Goal: Browse casually

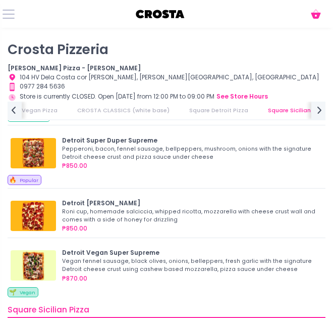
scroll to position [960, 0]
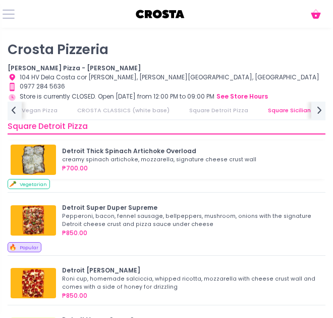
click at [33, 160] on img at bounding box center [33, 160] width 45 height 30
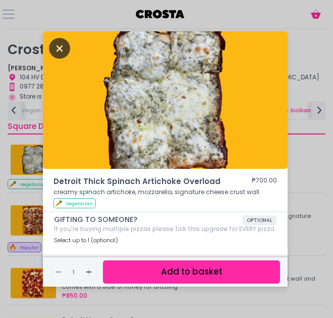
click at [64, 44] on icon "Close" at bounding box center [59, 48] width 21 height 21
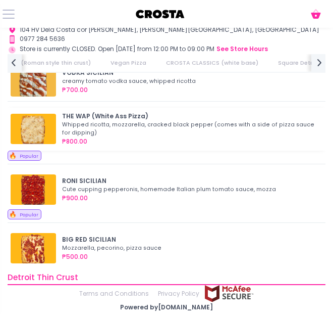
scroll to position [0, 488]
click at [39, 190] on img at bounding box center [33, 189] width 45 height 30
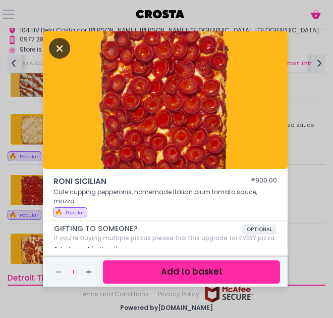
click at [61, 48] on icon "Close" at bounding box center [59, 48] width 21 height 21
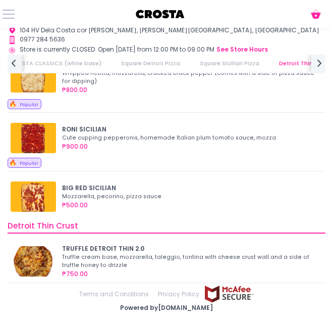
scroll to position [1414, 0]
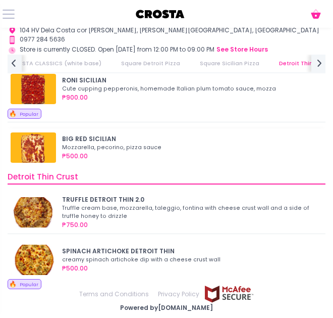
click at [41, 146] on img at bounding box center [33, 147] width 45 height 30
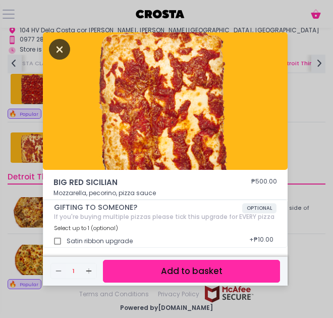
click at [55, 50] on icon "Close" at bounding box center [59, 49] width 21 height 21
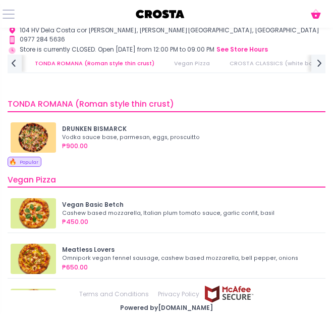
scroll to position [0, 105]
